Goal: Task Accomplishment & Management: Use online tool/utility

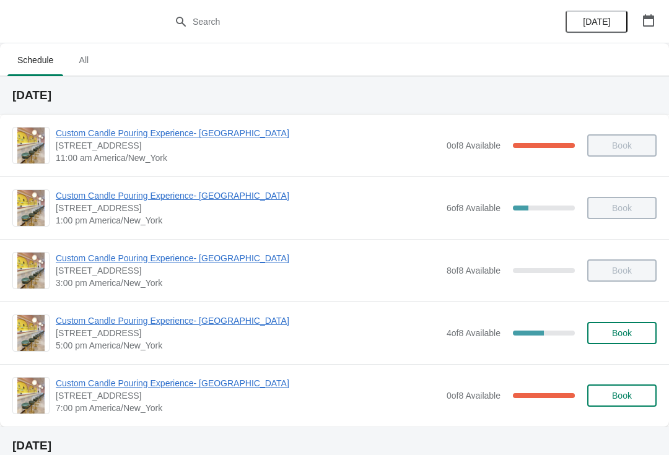
scroll to position [157, 0]
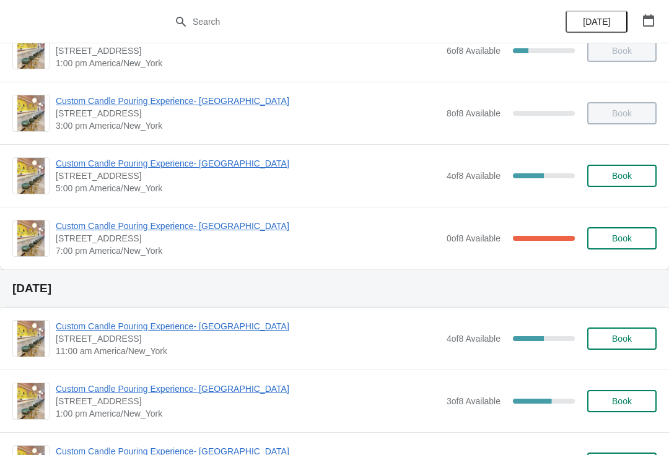
click at [120, 228] on span "Custom Candle Pouring Experience- [GEOGRAPHIC_DATA]" at bounding box center [248, 226] width 384 height 12
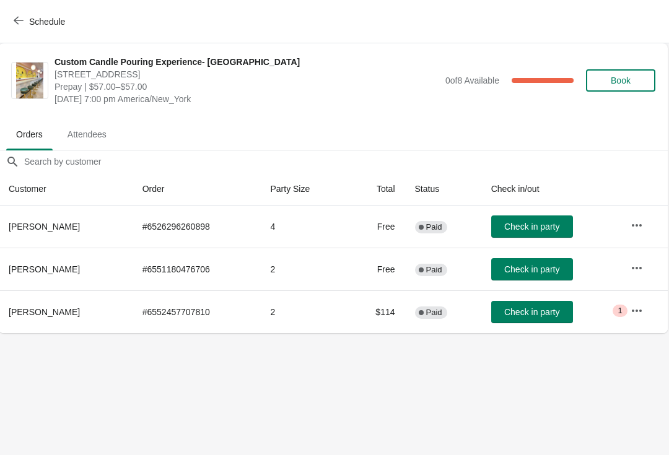
scroll to position [0, 1]
click at [521, 236] on button "Check in party" at bounding box center [533, 226] width 82 height 22
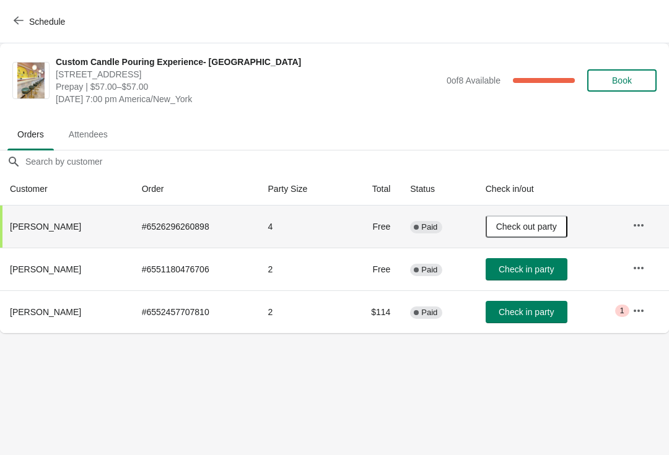
scroll to position [0, 0]
click at [39, 279] on th "[PERSON_NAME]" at bounding box center [66, 269] width 132 height 43
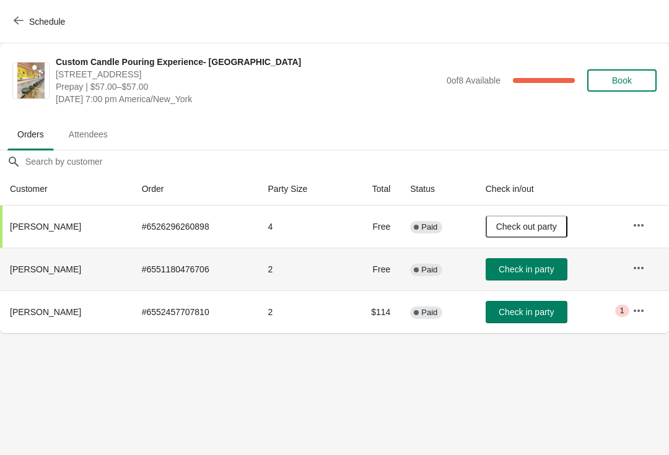
click at [50, 271] on span "[PERSON_NAME]" at bounding box center [45, 269] width 71 height 10
click at [639, 248] on td at bounding box center [645, 269] width 46 height 43
click at [638, 277] on button "button" at bounding box center [638, 268] width 22 height 22
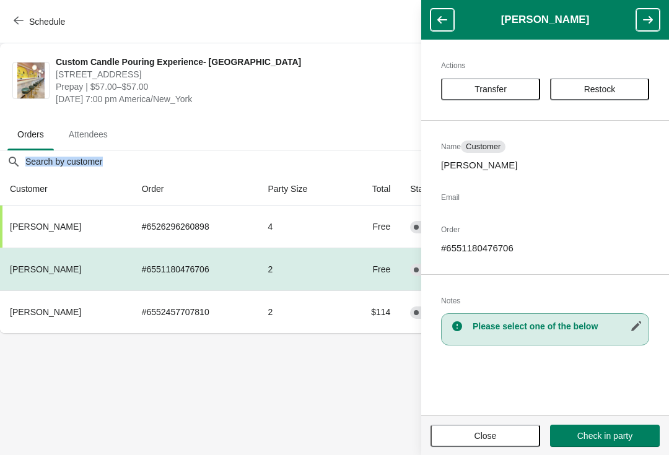
click at [61, 362] on body "Schedule Custom Candle Pouring Experience- Delray Beach 415 East Atlantic Avenu…" at bounding box center [334, 227] width 669 height 455
click at [92, 395] on body "Schedule Custom Candle Pouring Experience- Delray Beach 415 East Atlantic Avenu…" at bounding box center [334, 227] width 669 height 455
click at [474, 434] on span "Close" at bounding box center [485, 436] width 22 height 10
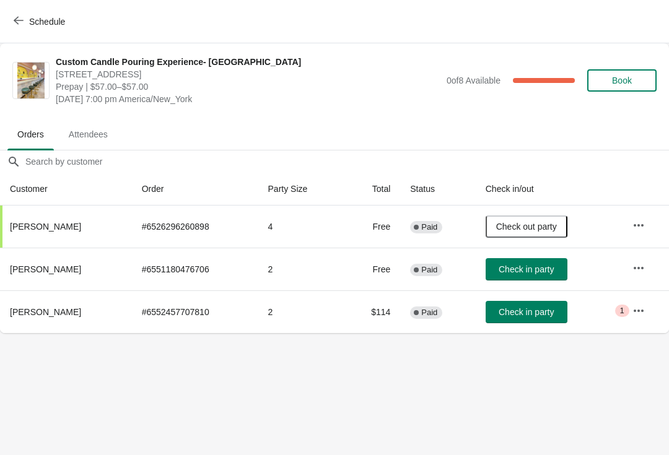
click at [630, 310] on button "button" at bounding box center [638, 311] width 22 height 22
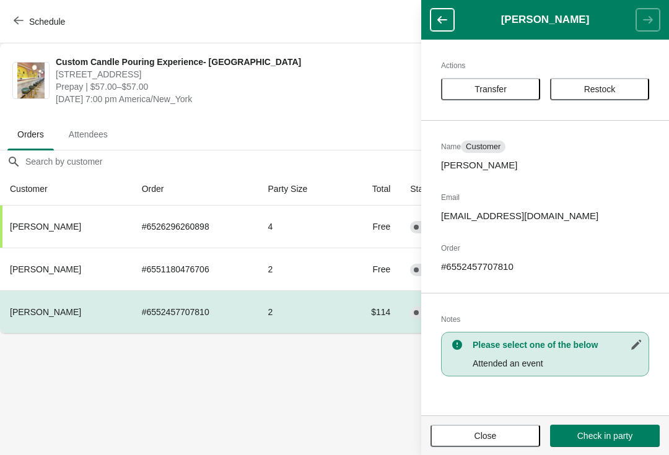
click at [75, 412] on body "Schedule Custom Candle Pouring Experience- [GEOGRAPHIC_DATA] [STREET_ADDRESS] P…" at bounding box center [334, 227] width 669 height 455
click at [146, 392] on body "Schedule Custom Candle Pouring Experience- [GEOGRAPHIC_DATA] [STREET_ADDRESS] P…" at bounding box center [334, 227] width 669 height 455
click at [495, 435] on span "Close" at bounding box center [485, 436] width 22 height 10
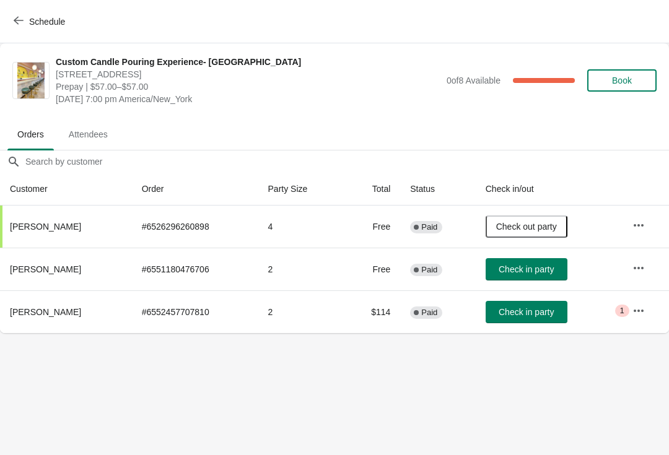
click at [643, 300] on button "button" at bounding box center [638, 311] width 22 height 22
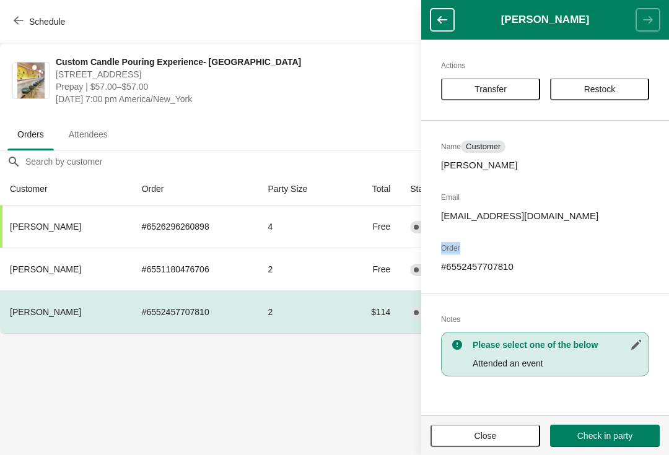
click at [546, 167] on p "[PERSON_NAME]" at bounding box center [545, 165] width 208 height 12
click at [480, 435] on span "Close" at bounding box center [485, 436] width 22 height 10
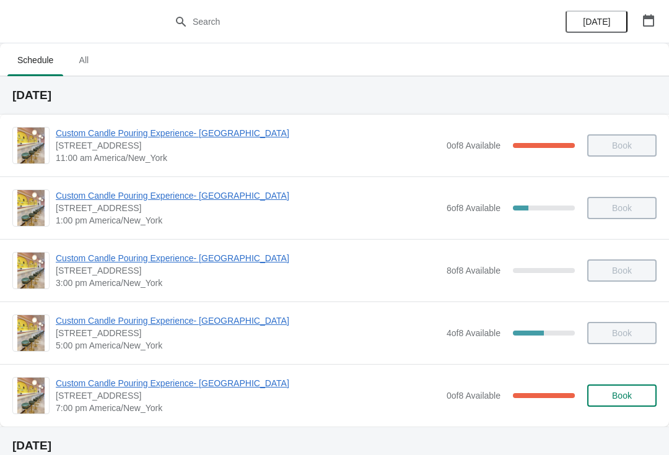
click at [141, 386] on span "Custom Candle Pouring Experience- [GEOGRAPHIC_DATA]" at bounding box center [248, 383] width 384 height 12
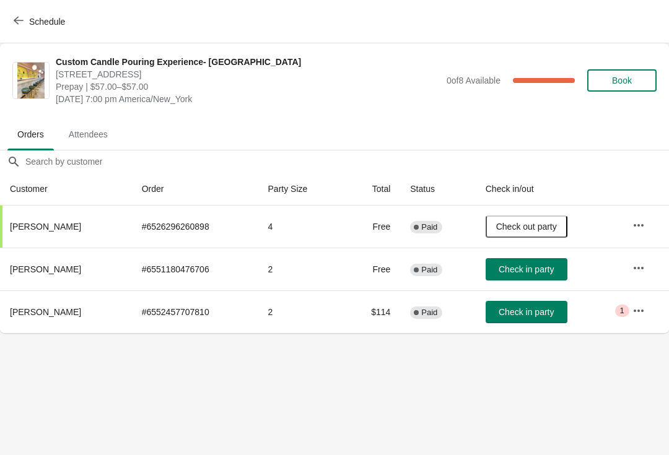
click at [649, 308] on button "button" at bounding box center [638, 311] width 22 height 22
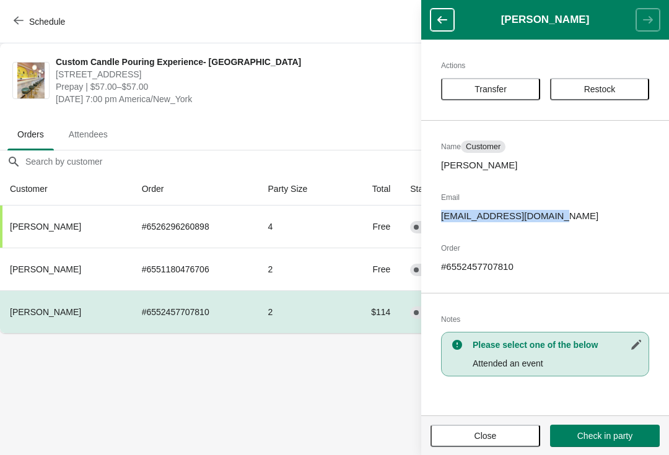
click at [320, 402] on body "Schedule Custom Candle Pouring Experience- [GEOGRAPHIC_DATA] [STREET_ADDRESS] P…" at bounding box center [334, 227] width 669 height 455
click at [492, 435] on span "Close" at bounding box center [485, 436] width 22 height 10
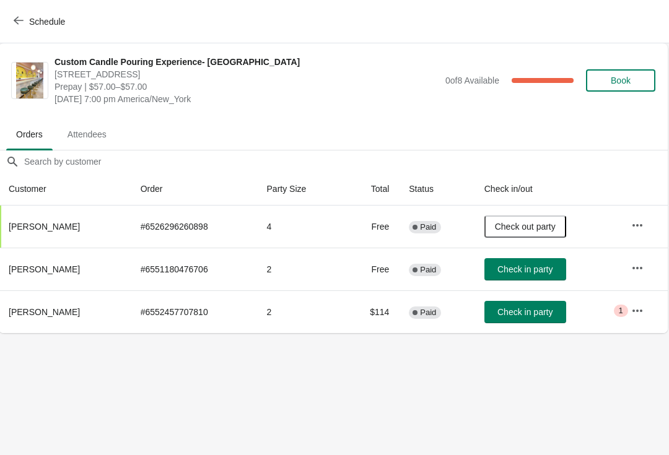
scroll to position [0, 1]
click at [24, 21] on span "Schedule" at bounding box center [40, 21] width 49 height 12
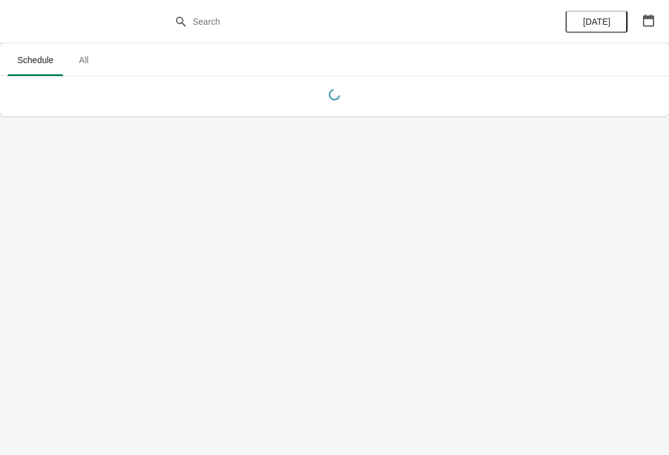
scroll to position [0, 0]
